Goal: Task Accomplishment & Management: Manage account settings

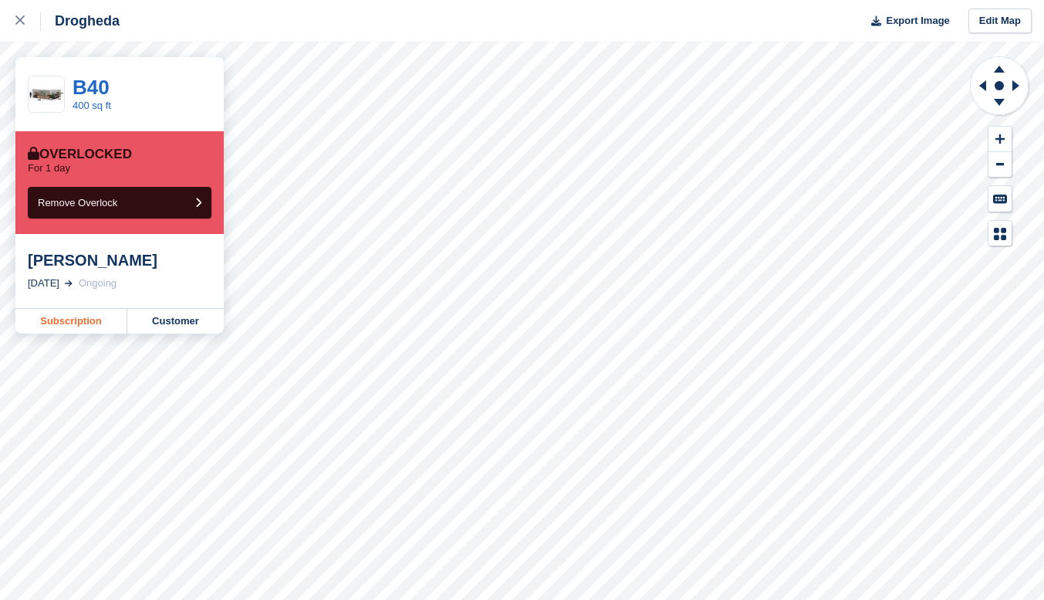
click at [87, 320] on link "Subscription" at bounding box center [71, 321] width 112 height 25
click at [80, 323] on link "Subscription" at bounding box center [71, 321] width 112 height 25
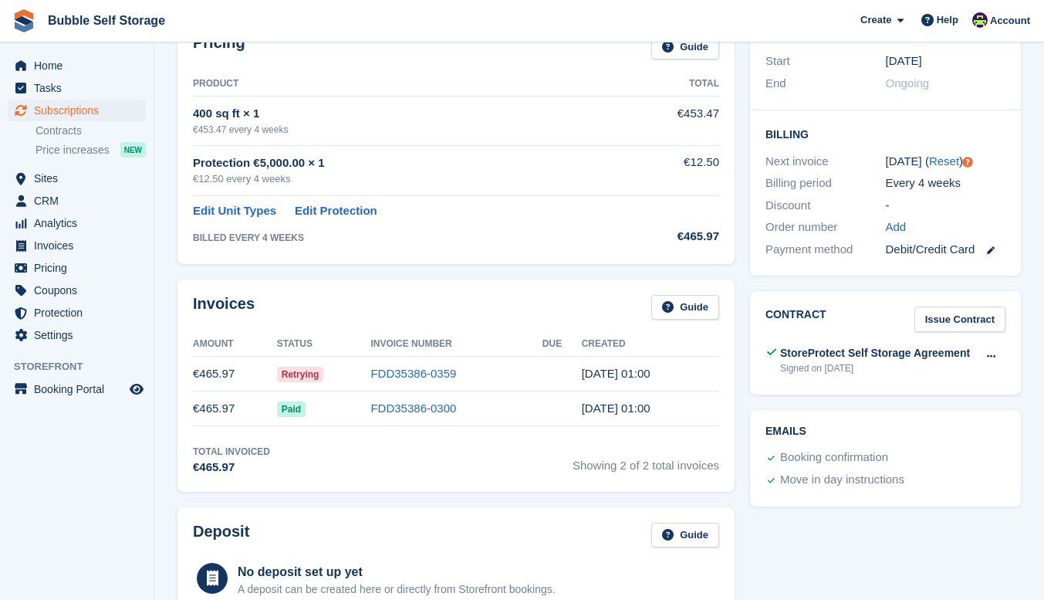
scroll to position [463, 0]
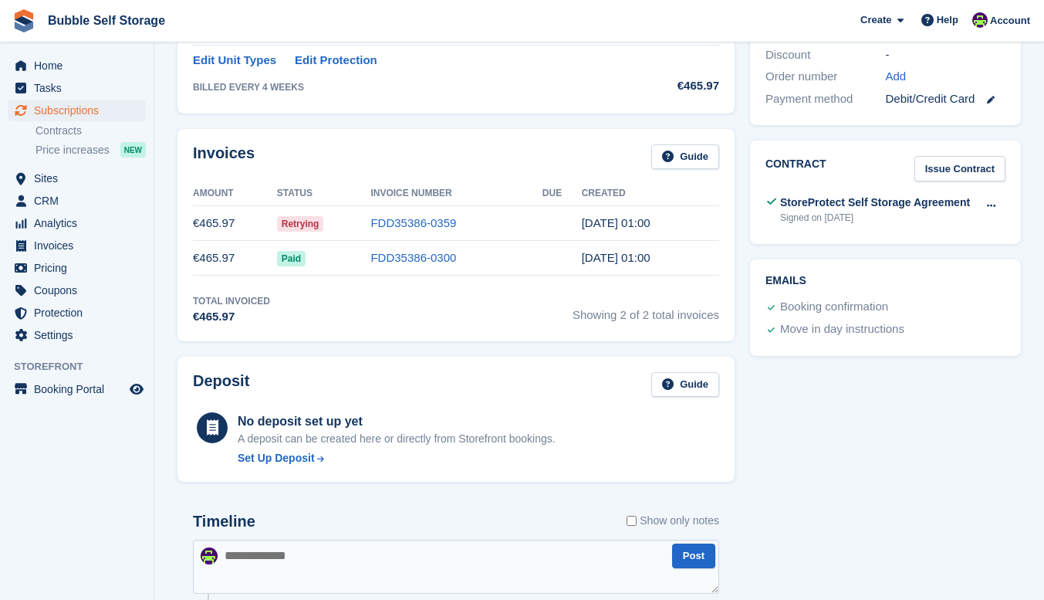
click at [285, 225] on span "Retrying" at bounding box center [300, 223] width 47 height 15
click at [381, 221] on link "FDD35386-0359" at bounding box center [413, 222] width 86 height 13
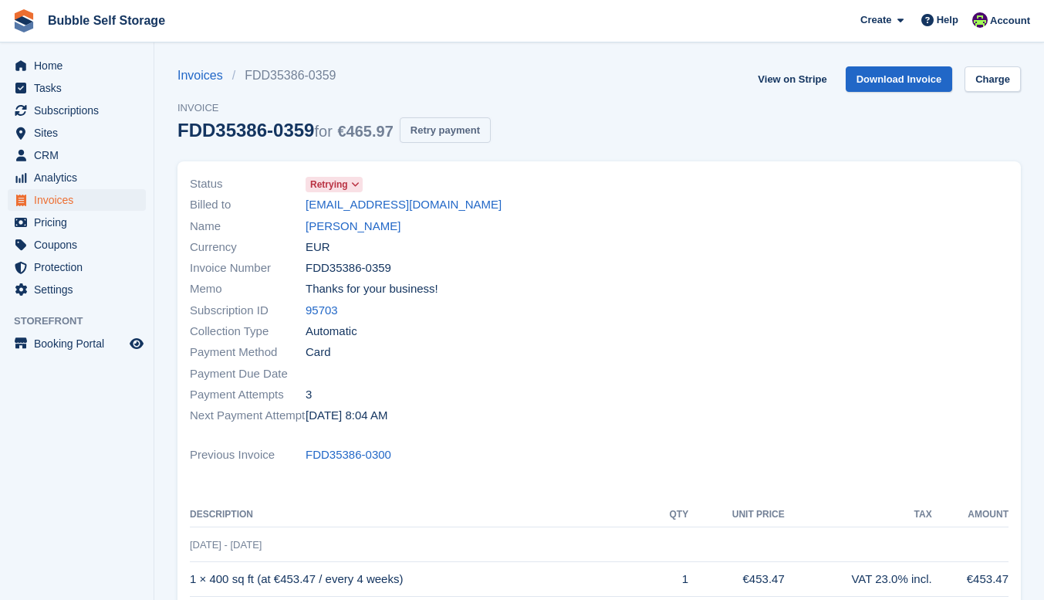
click at [444, 126] on button "Retry payment" at bounding box center [445, 129] width 91 height 25
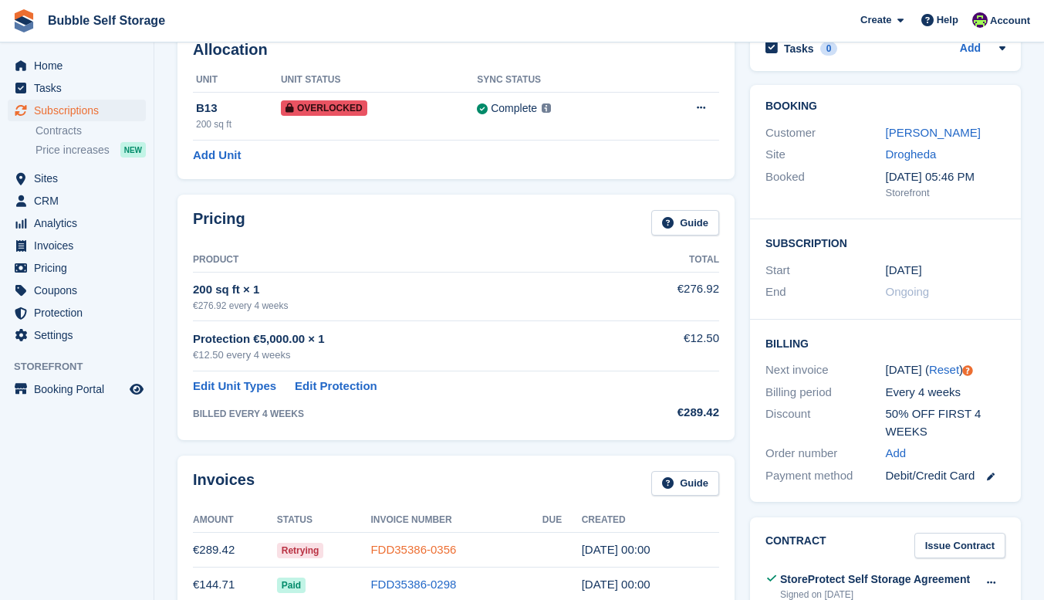
scroll to position [231, 0]
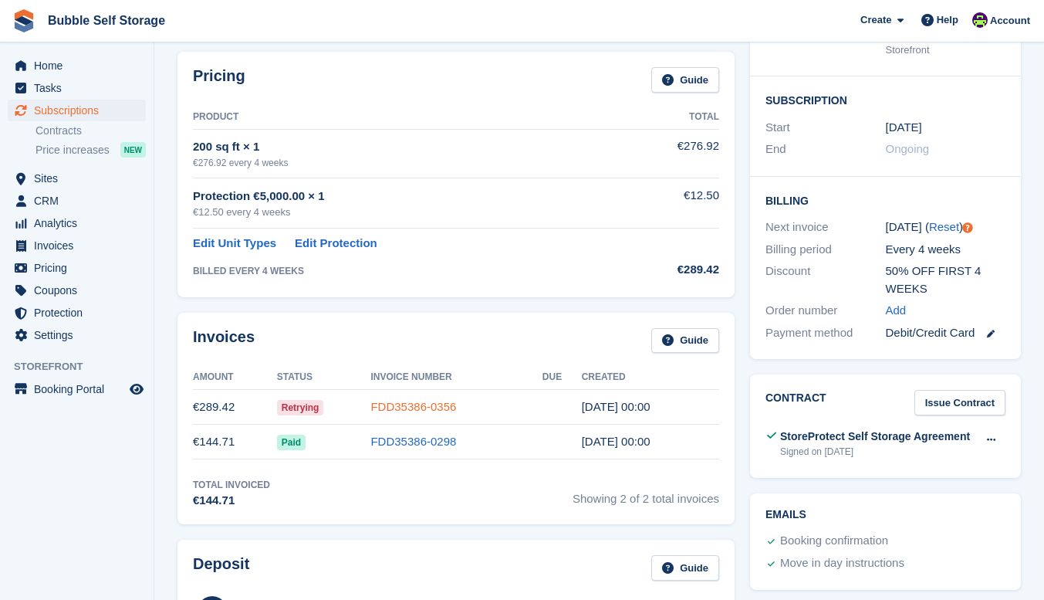
click at [404, 400] on link "FDD35386-0356" at bounding box center [413, 406] width 86 height 13
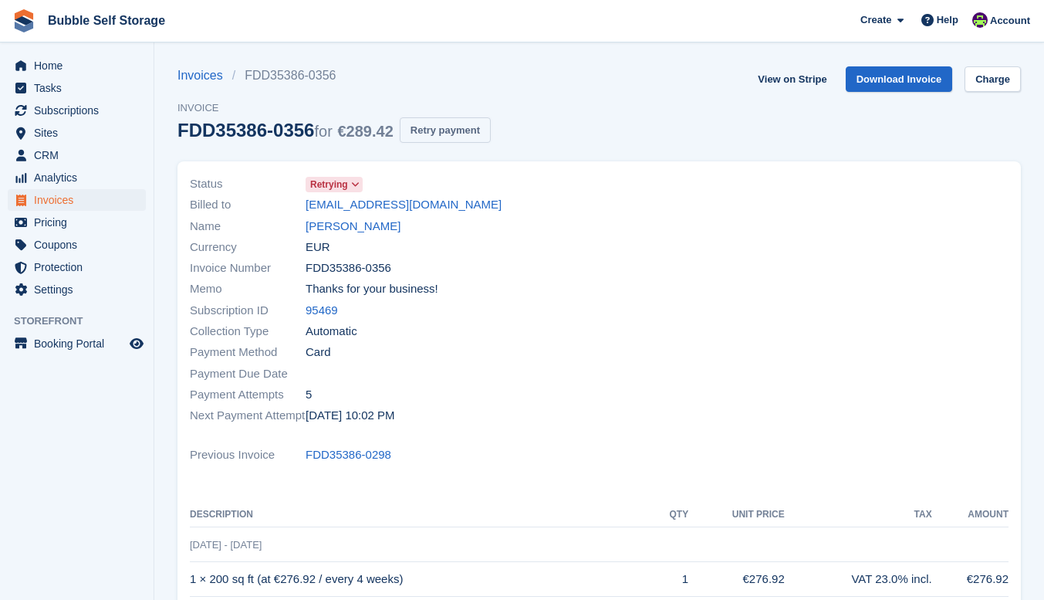
click at [450, 127] on button "Retry payment" at bounding box center [445, 129] width 91 height 25
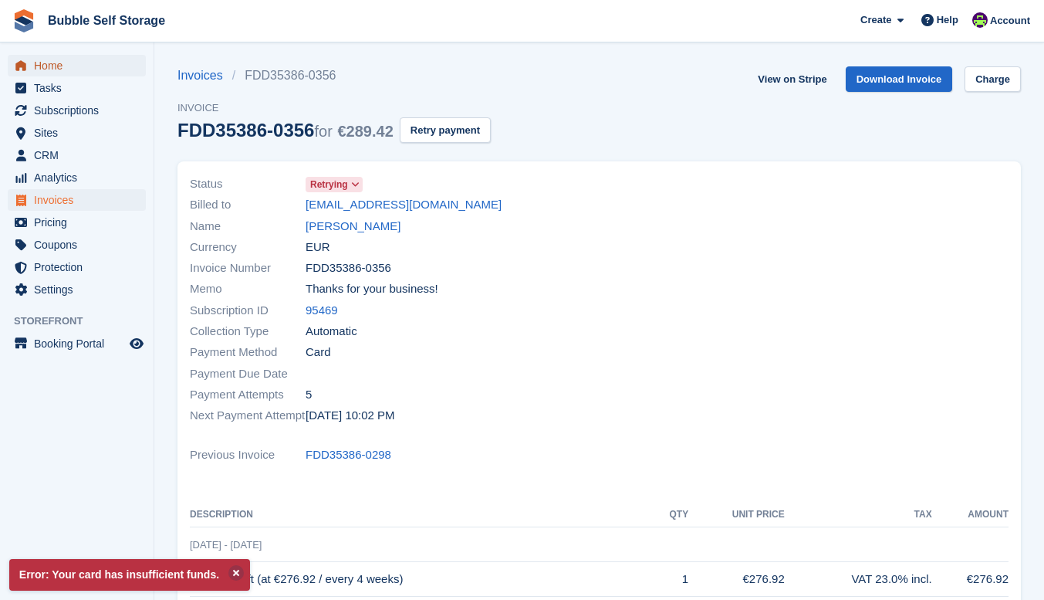
click at [53, 59] on span "Home" at bounding box center [80, 66] width 93 height 22
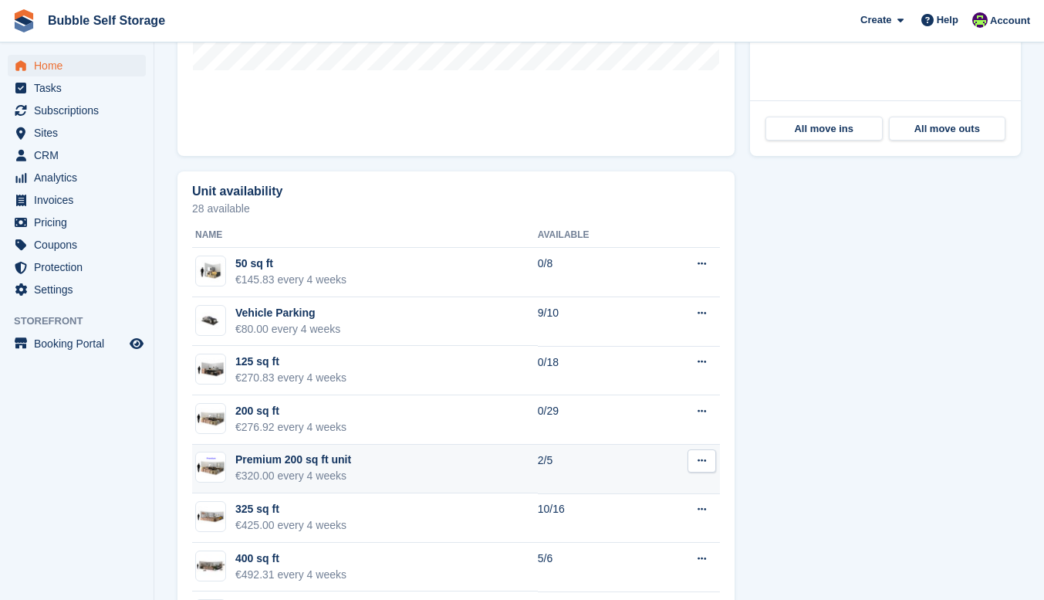
scroll to position [857, 0]
